Goal: Task Accomplishment & Management: Manage account settings

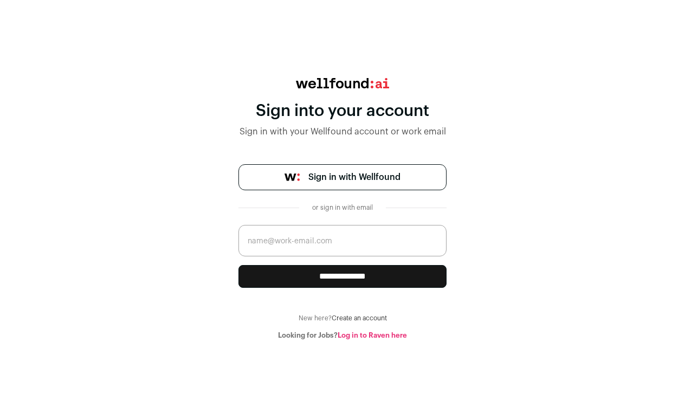
click at [350, 179] on span "Sign in with Wellfound" at bounding box center [354, 177] width 92 height 13
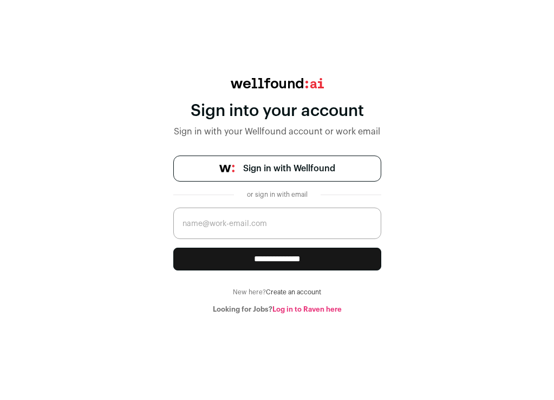
click at [82, 218] on div "**********" at bounding box center [277, 196] width 554 height 236
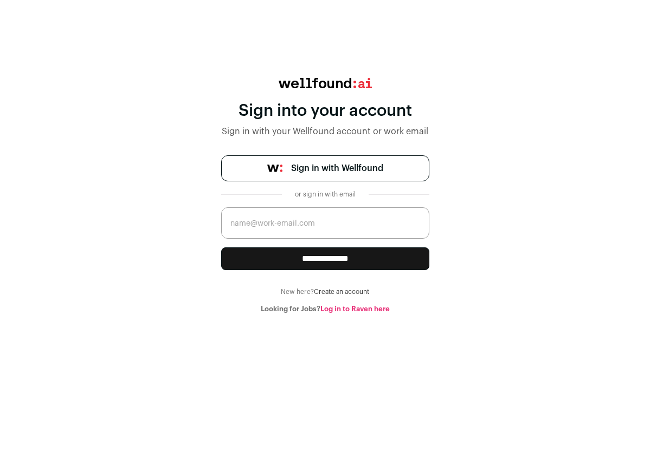
click at [284, 180] on link "Sign in with Wellfound" at bounding box center [325, 168] width 208 height 26
click at [287, 168] on link "Sign in with Wellfound" at bounding box center [325, 168] width 208 height 26
